Goal: Information Seeking & Learning: Learn about a topic

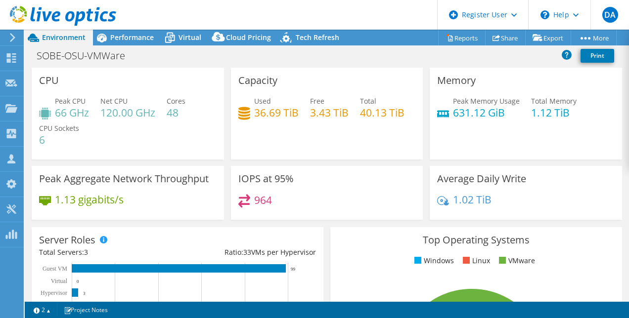
select select "USD"
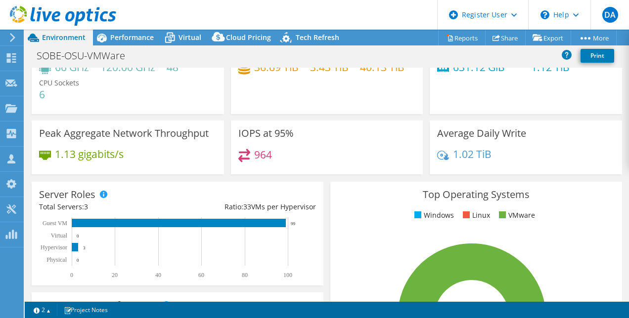
scroll to position [51, 0]
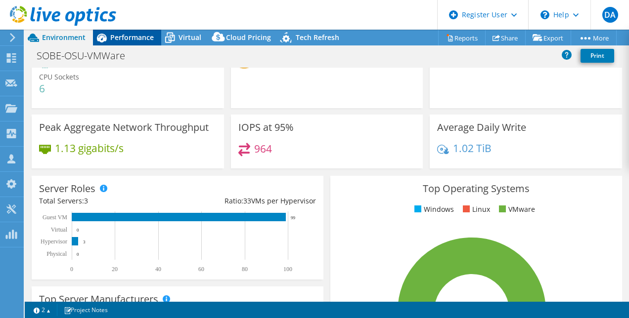
click at [136, 39] on span "Performance" at bounding box center [131, 37] width 43 height 9
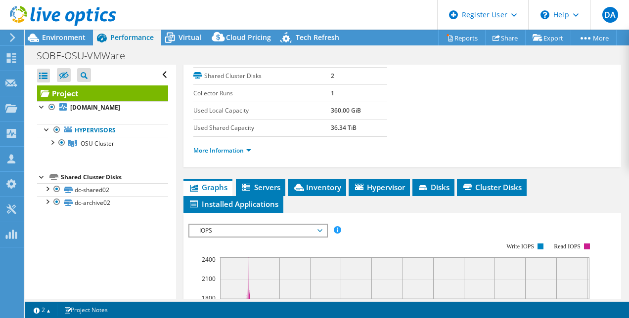
scroll to position [173, 0]
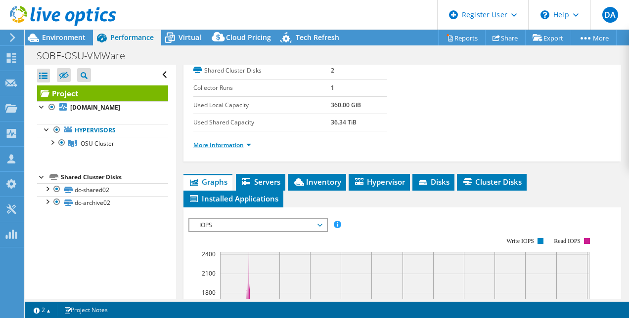
click at [250, 141] on link "More Information" at bounding box center [222, 145] width 58 height 8
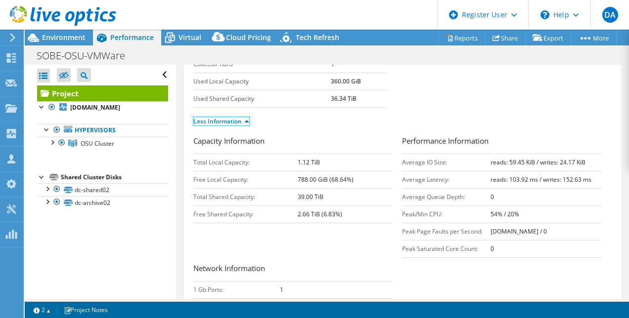
scroll to position [167, 0]
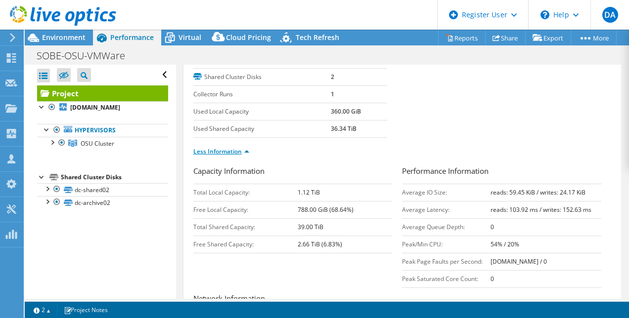
click at [213, 148] on link "Less Information" at bounding box center [221, 151] width 56 height 8
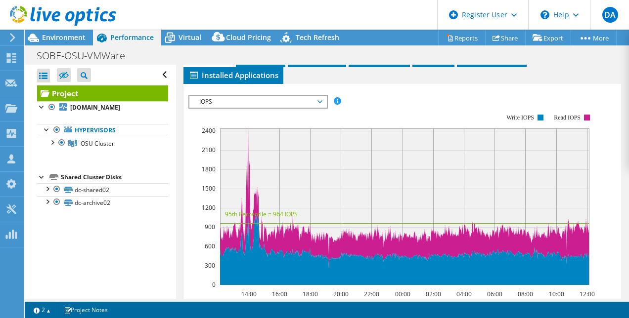
scroll to position [297, 0]
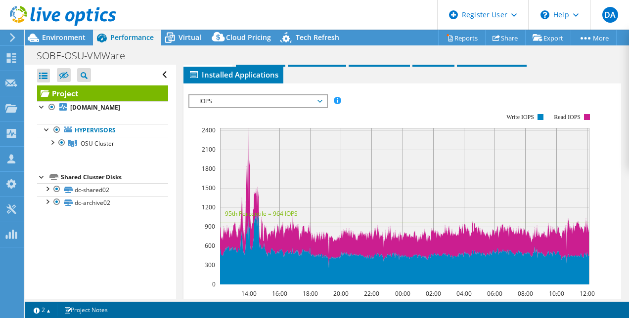
click at [269, 95] on span "IOPS" at bounding box center [257, 101] width 127 height 12
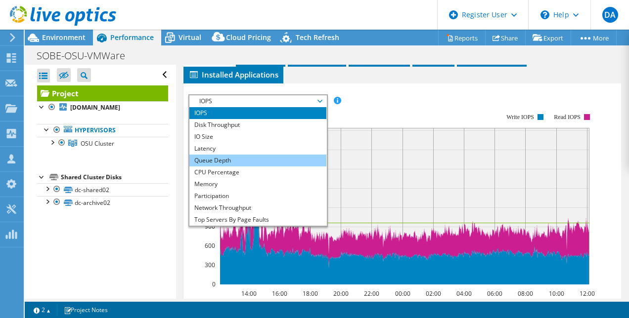
click at [247, 159] on li "Queue Depth" at bounding box center [257, 161] width 137 height 12
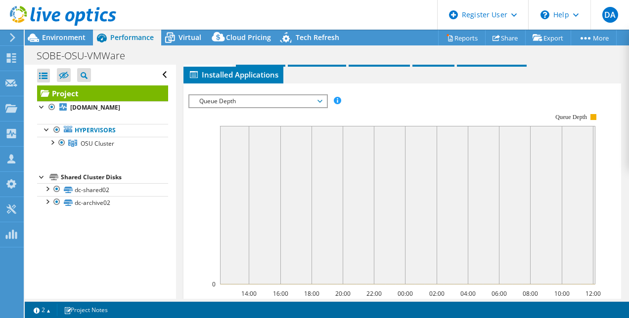
click at [231, 95] on span "Queue Depth" at bounding box center [257, 101] width 127 height 12
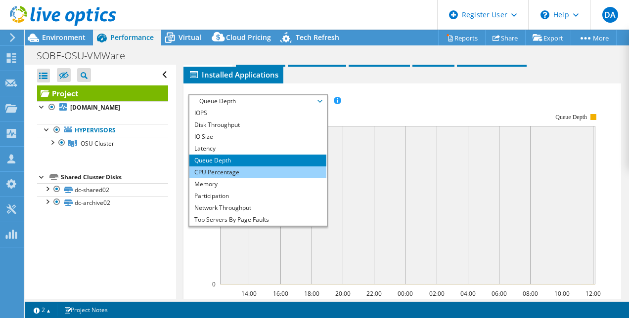
click at [223, 168] on li "CPU Percentage" at bounding box center [257, 173] width 137 height 12
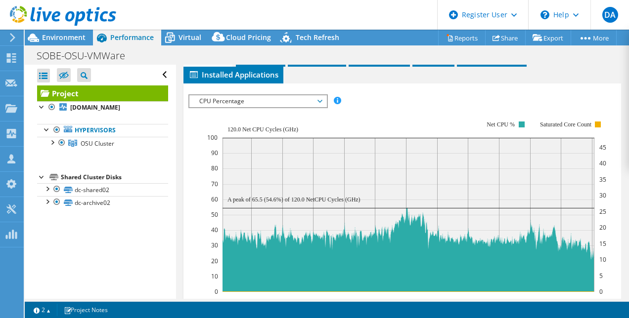
click at [239, 108] on rect at bounding box center [406, 207] width 399 height 198
click at [217, 95] on span "CPU Percentage" at bounding box center [257, 101] width 127 height 12
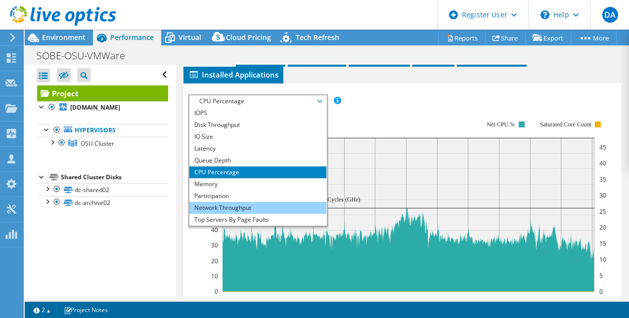
click at [250, 207] on li "Network Throughput" at bounding box center [257, 208] width 137 height 12
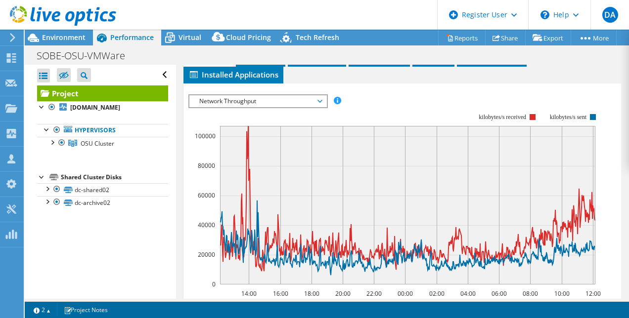
click at [227, 106] on rect at bounding box center [394, 199] width 413 height 198
click at [226, 100] on span "Network Throughput" at bounding box center [257, 101] width 127 height 12
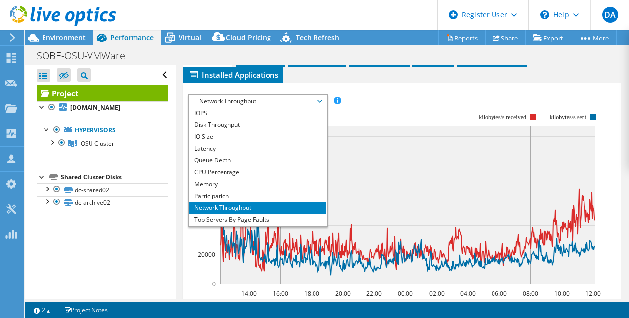
scroll to position [36, 0]
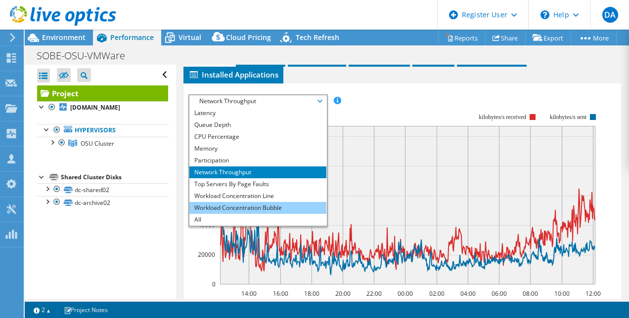
click at [277, 202] on li "Workload Concentration Bubble" at bounding box center [257, 208] width 137 height 12
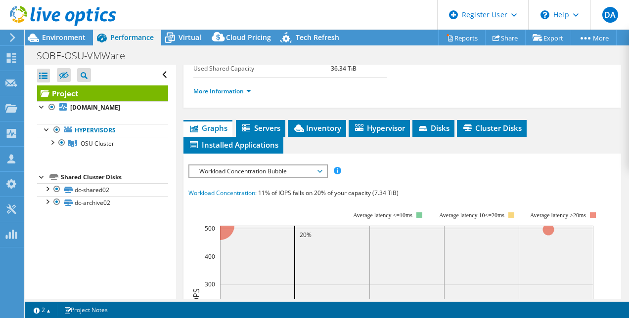
scroll to position [226, 0]
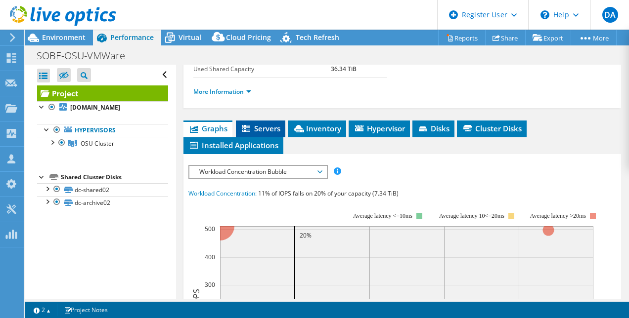
click at [256, 128] on span "Servers" at bounding box center [261, 129] width 40 height 10
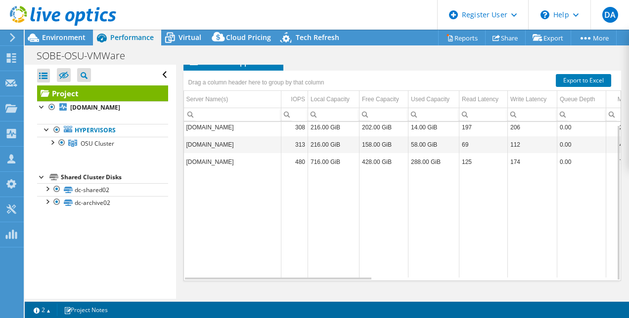
scroll to position [3, 0]
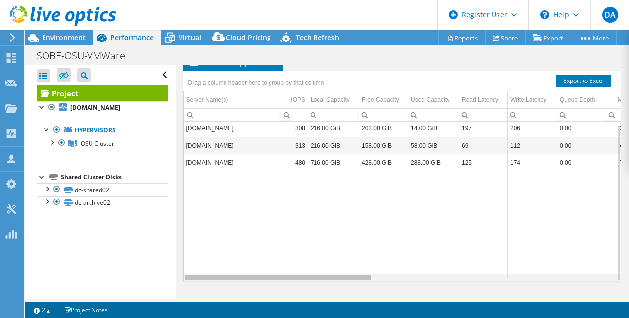
click at [359, 275] on div "Data grid" at bounding box center [278, 277] width 186 height 5
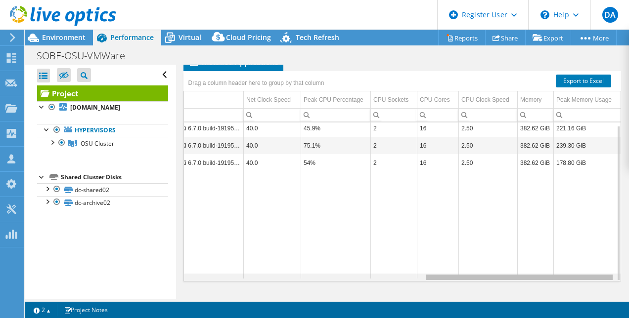
scroll to position [0, 0]
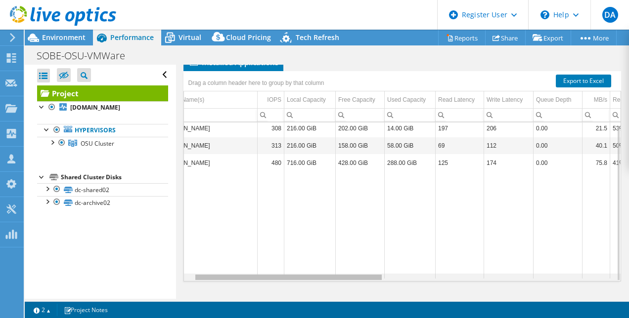
drag, startPoint x: 353, startPoint y: 274, endPoint x: 441, endPoint y: 278, distance: 87.6
click at [441, 278] on body "DA Dell User [PERSON_NAME] [PERSON_NAME][EMAIL_ADDRESS][DOMAIN_NAME] Dell My Pr…" at bounding box center [314, 159] width 629 height 318
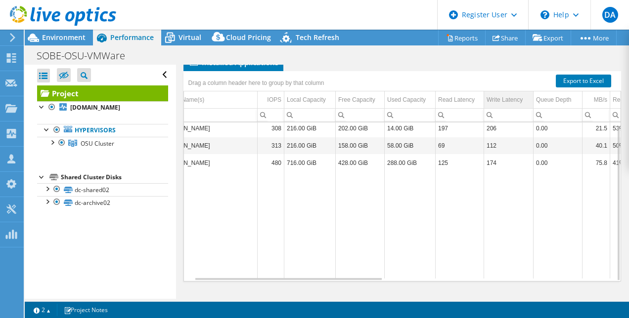
click at [520, 101] on div "Write Latency" at bounding box center [504, 100] width 36 height 12
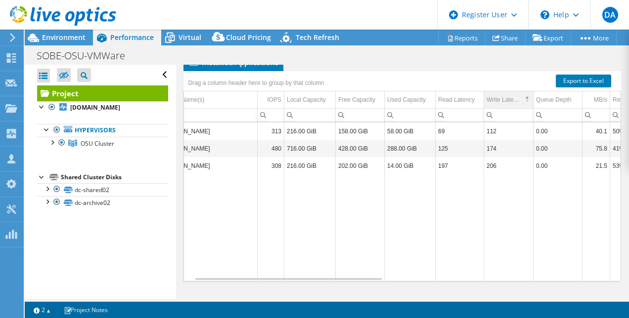
click at [520, 101] on div "Write Latency" at bounding box center [504, 100] width 36 height 12
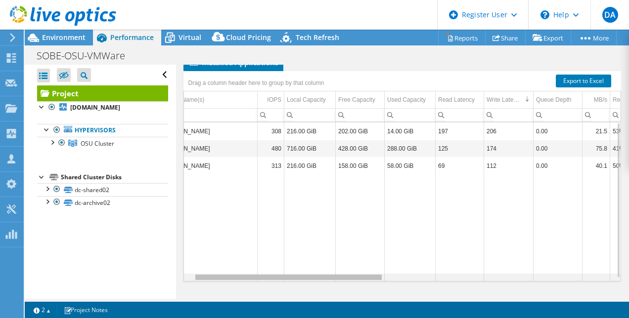
click at [333, 275] on div "Data grid" at bounding box center [288, 277] width 186 height 5
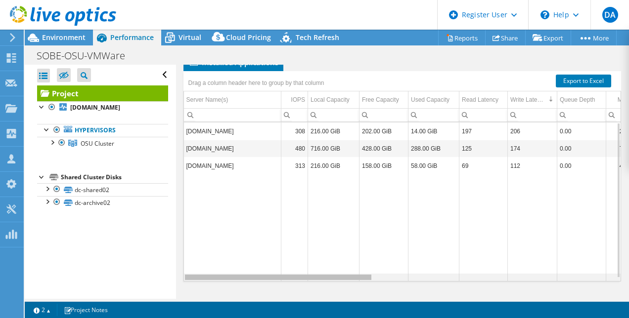
drag, startPoint x: 245, startPoint y: 275, endPoint x: 203, endPoint y: 277, distance: 42.5
click at [203, 277] on body "DA Dell User [PERSON_NAME] [PERSON_NAME][EMAIL_ADDRESS][DOMAIN_NAME] Dell My Pr…" at bounding box center [314, 159] width 629 height 318
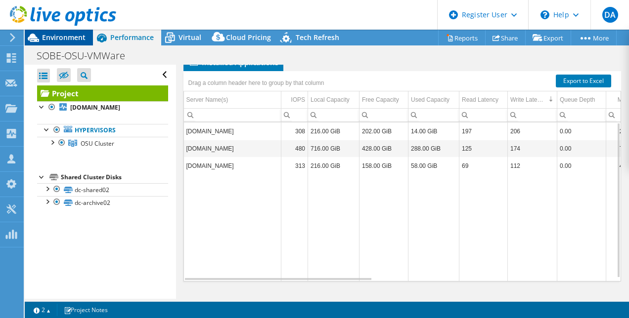
click at [70, 40] on span "Environment" at bounding box center [63, 37] width 43 height 9
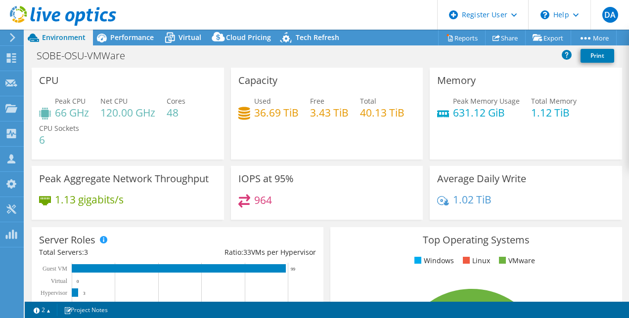
scroll to position [0, 0]
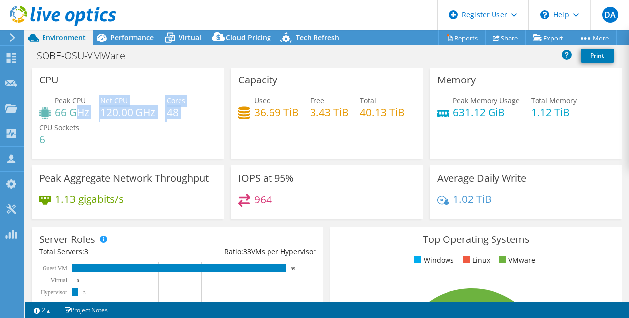
drag, startPoint x: 74, startPoint y: 112, endPoint x: 189, endPoint y: 108, distance: 115.2
click at [189, 108] on div "Peak CPU 66 GHz Net CPU 120.00 GHz Cores 48 CPU Sockets 6" at bounding box center [127, 124] width 177 height 59
drag, startPoint x: 189, startPoint y: 108, endPoint x: 217, endPoint y: 159, distance: 57.9
click at [217, 159] on div "CPU Peak CPU 66 GHz Net CPU 120.00 GHz Cores 48 CPU Sockets 6" at bounding box center [127, 116] width 199 height 98
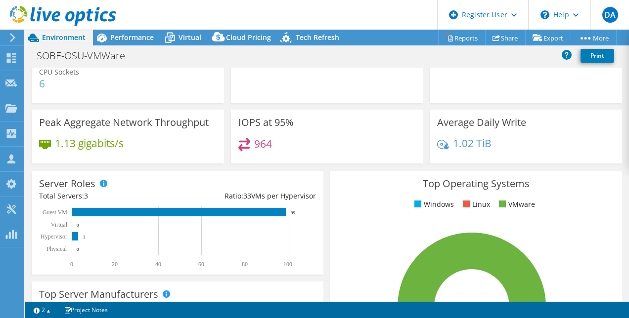
scroll to position [18, 0]
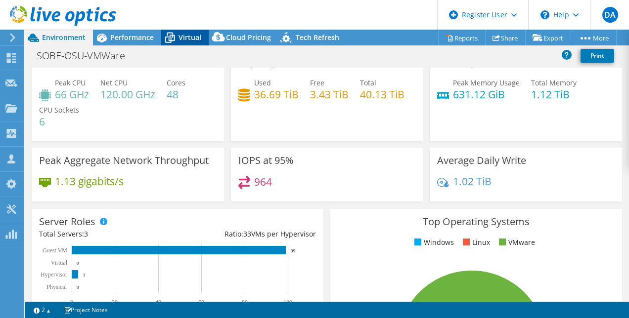
click at [185, 36] on span "Virtual" at bounding box center [189, 37] width 23 height 9
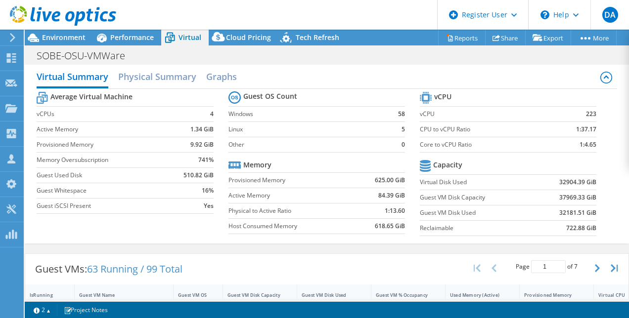
scroll to position [6, 0]
click at [446, 128] on label "CPU to vCPU Ratio" at bounding box center [485, 129] width 130 height 10
drag, startPoint x: 501, startPoint y: 116, endPoint x: 538, endPoint y: 138, distance: 42.5
click at [538, 138] on tbody "vCPU vCPU 223 CPU to vCPU Ratio 1:37.17 Core to vCPU Ratio 1:4.65" at bounding box center [508, 119] width 176 height 63
drag, startPoint x: 538, startPoint y: 138, endPoint x: 517, endPoint y: 141, distance: 21.0
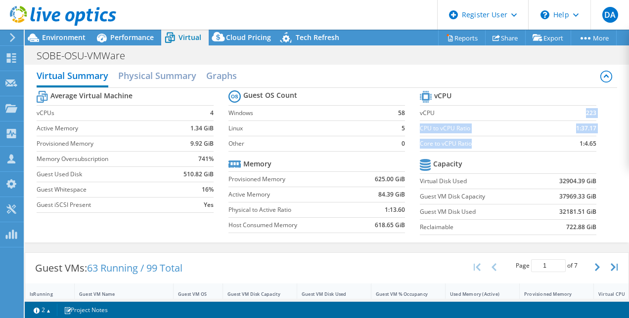
click at [517, 141] on label "Core to vCPU Ratio" at bounding box center [485, 144] width 130 height 10
click at [446, 117] on td "vCPU" at bounding box center [485, 112] width 130 height 15
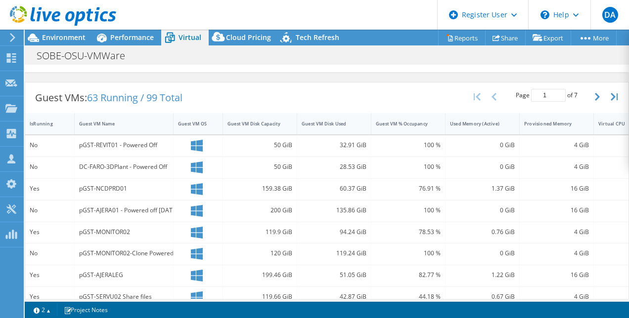
scroll to position [177, 0]
click at [339, 122] on div "Guest VM Disk Used" at bounding box center [327, 123] width 53 height 6
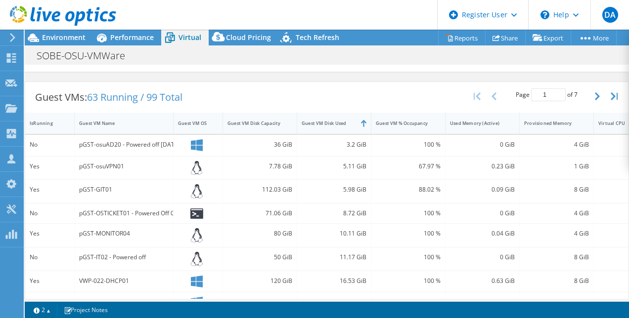
click at [349, 139] on div "3.2 GiB" at bounding box center [333, 144] width 65 height 11
click at [340, 126] on div "Guest VM Disk Used" at bounding box center [328, 123] width 62 height 15
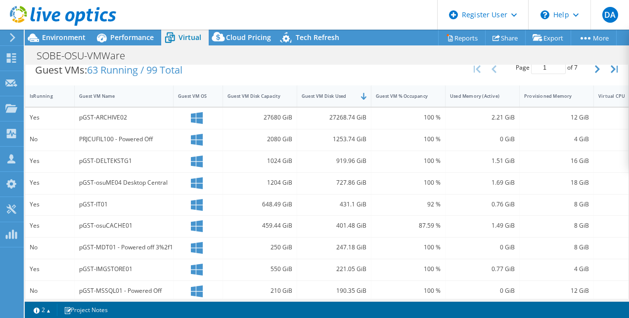
scroll to position [205, 0]
